Goal: Find specific page/section: Find specific page/section

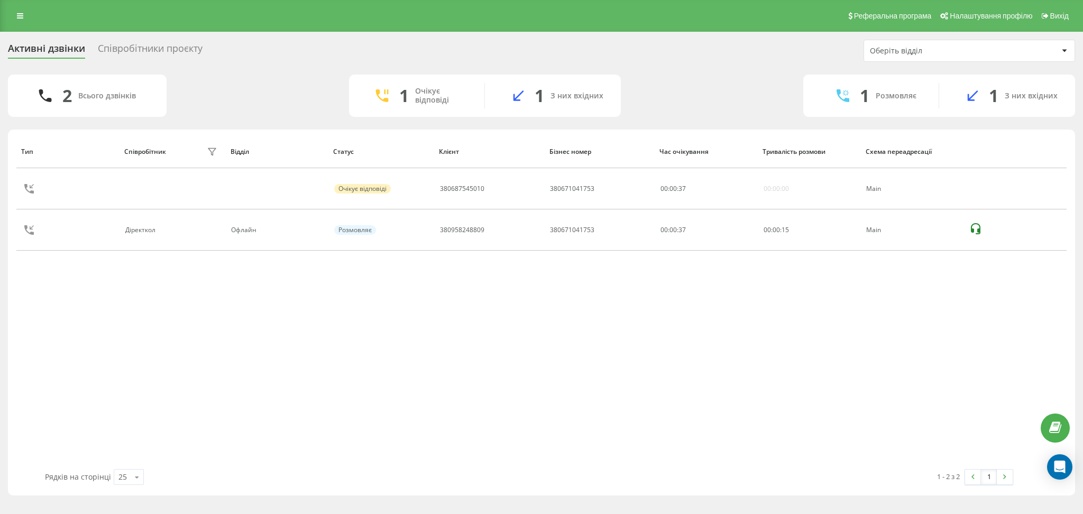
click at [151, 50] on div "Співробітники проєкту" at bounding box center [150, 51] width 105 height 16
